Goal: Information Seeking & Learning: Learn about a topic

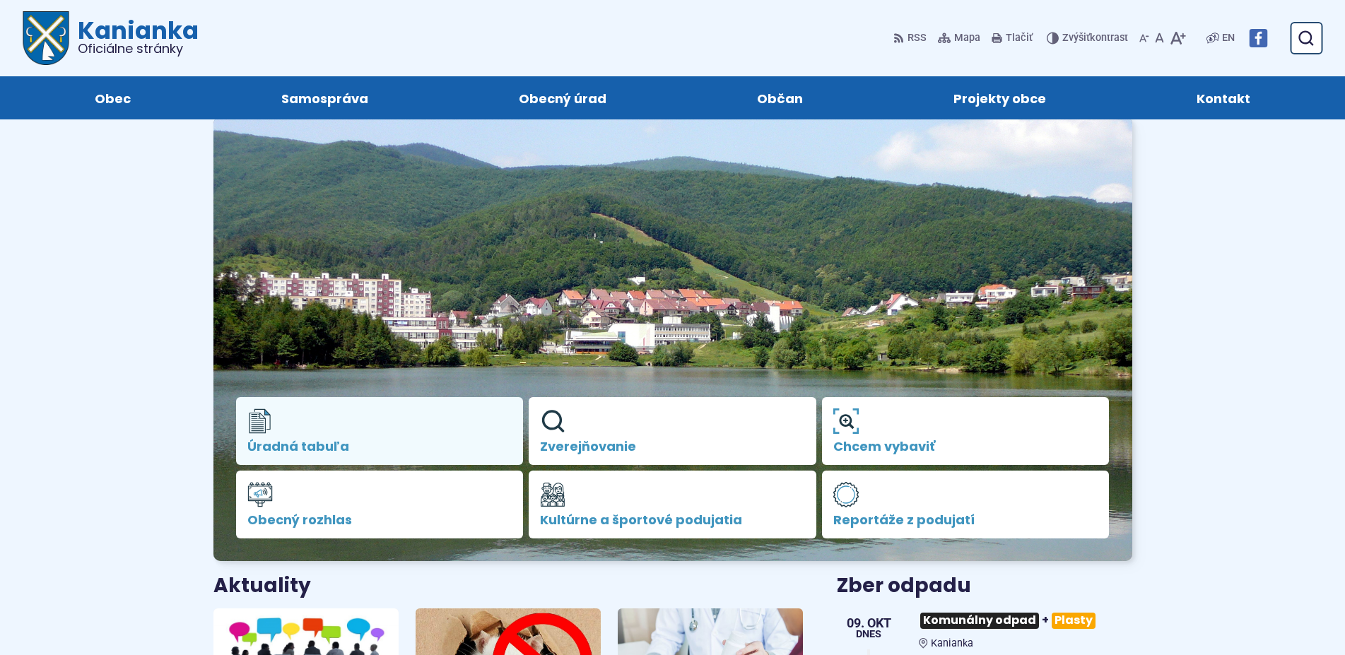
click at [357, 442] on span "Úradná tabuľa" at bounding box center [379, 447] width 265 height 14
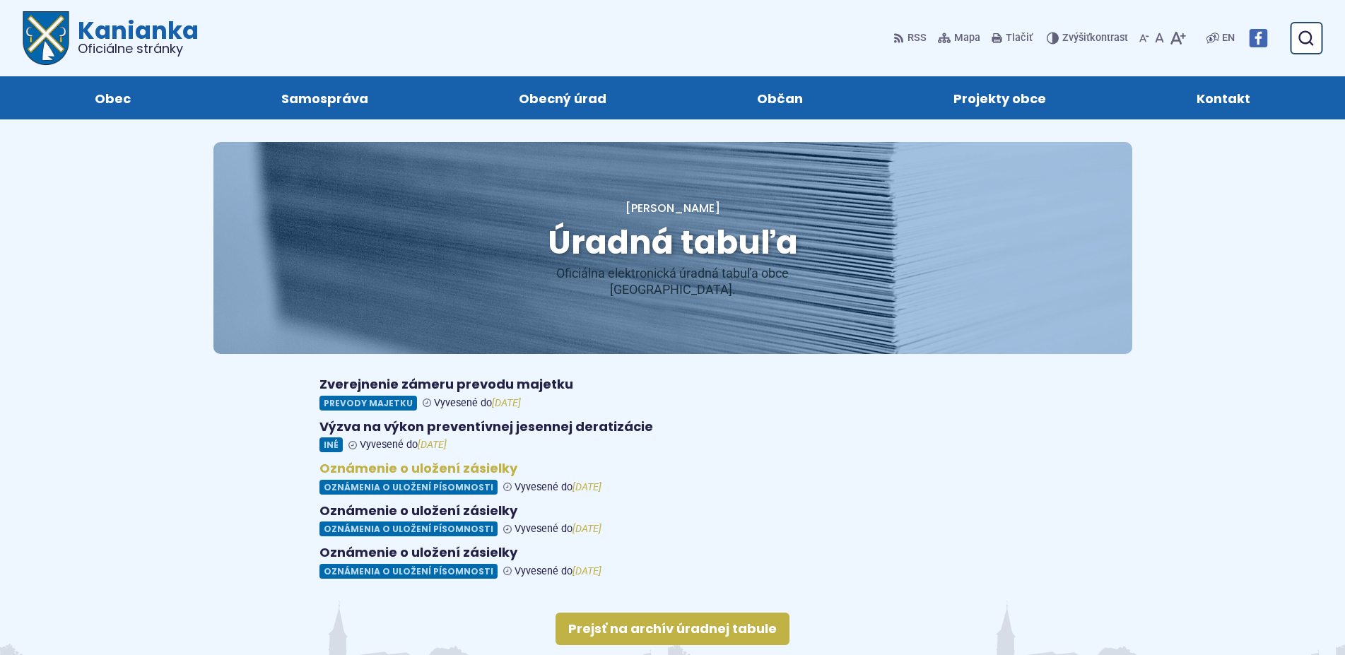
click at [452, 469] on figure at bounding box center [673, 478] width 707 height 34
click at [361, 385] on figure at bounding box center [673, 394] width 707 height 34
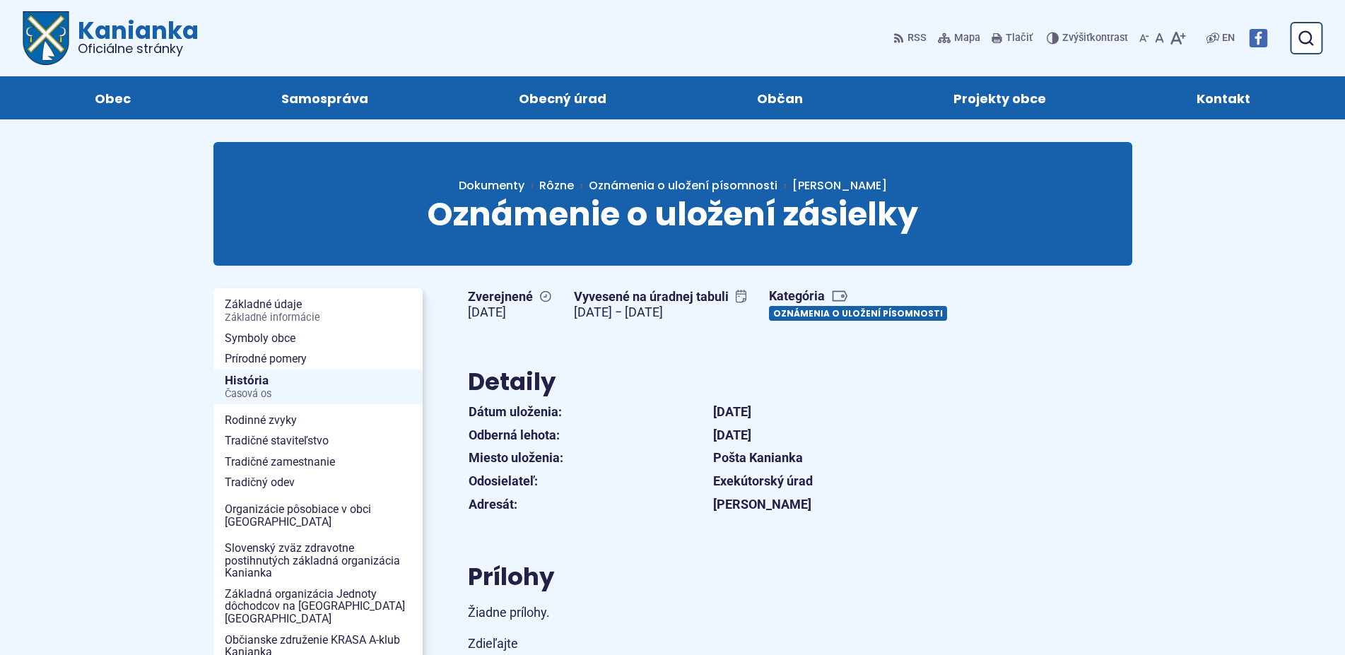
click at [853, 312] on link "Oznámenia o uložení písomnosti" at bounding box center [858, 313] width 178 height 15
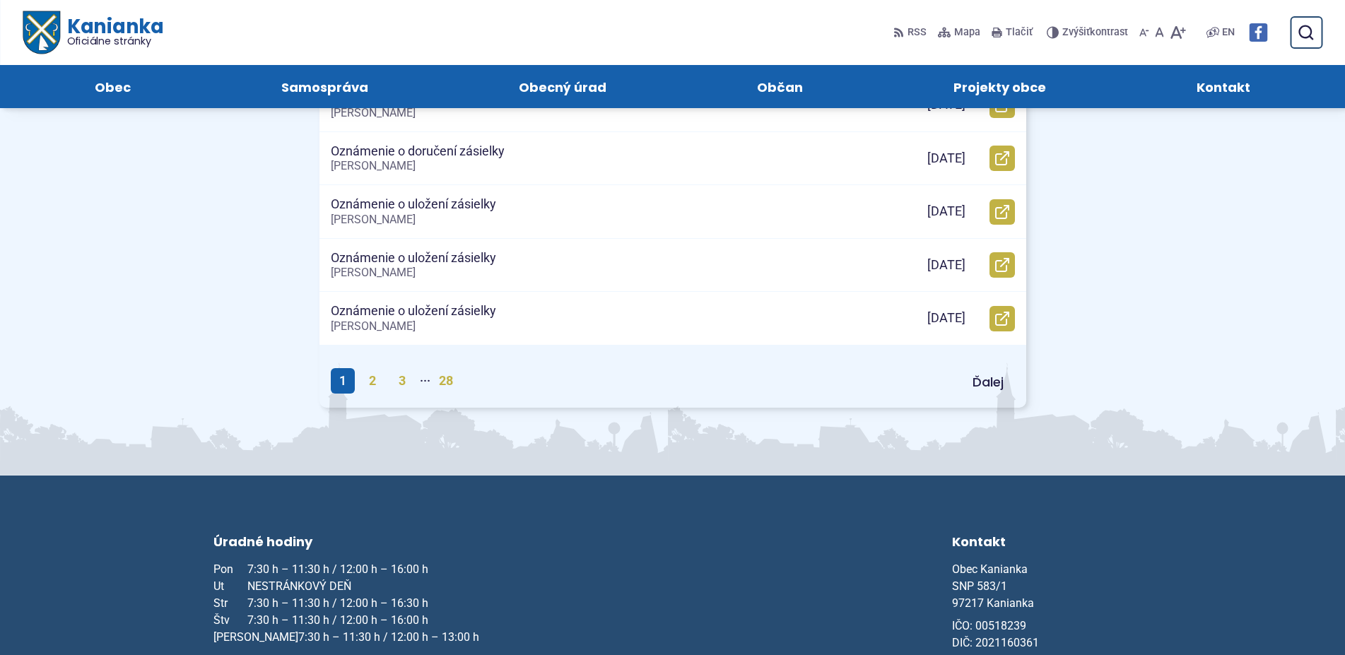
scroll to position [649, 0]
